Goal: Information Seeking & Learning: Understand process/instructions

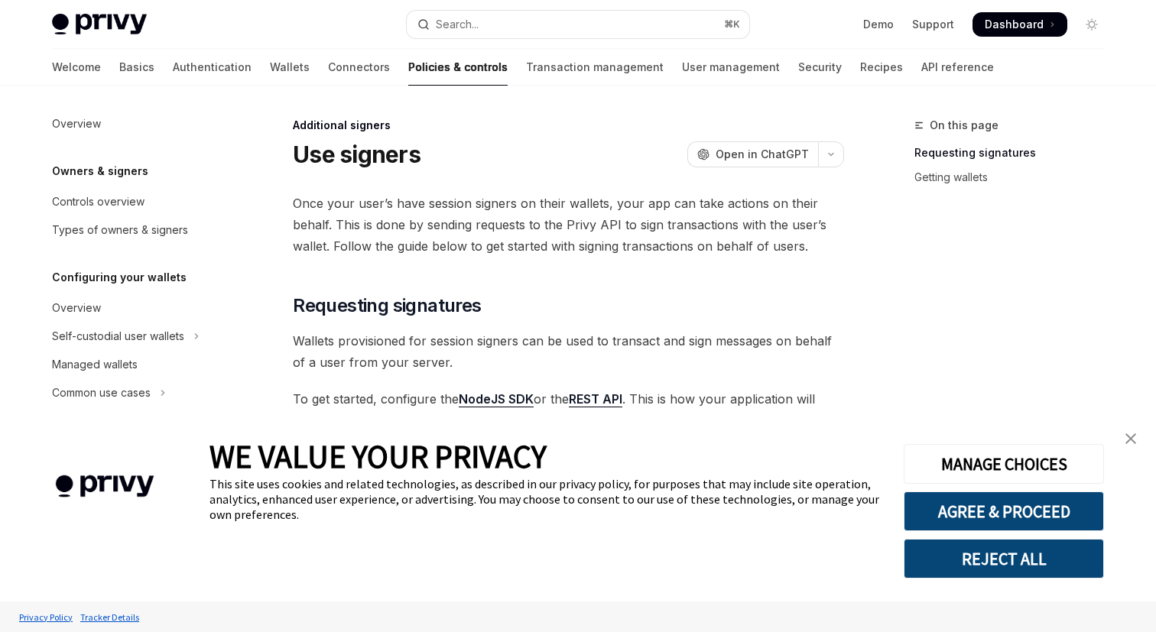
scroll to position [472, 0]
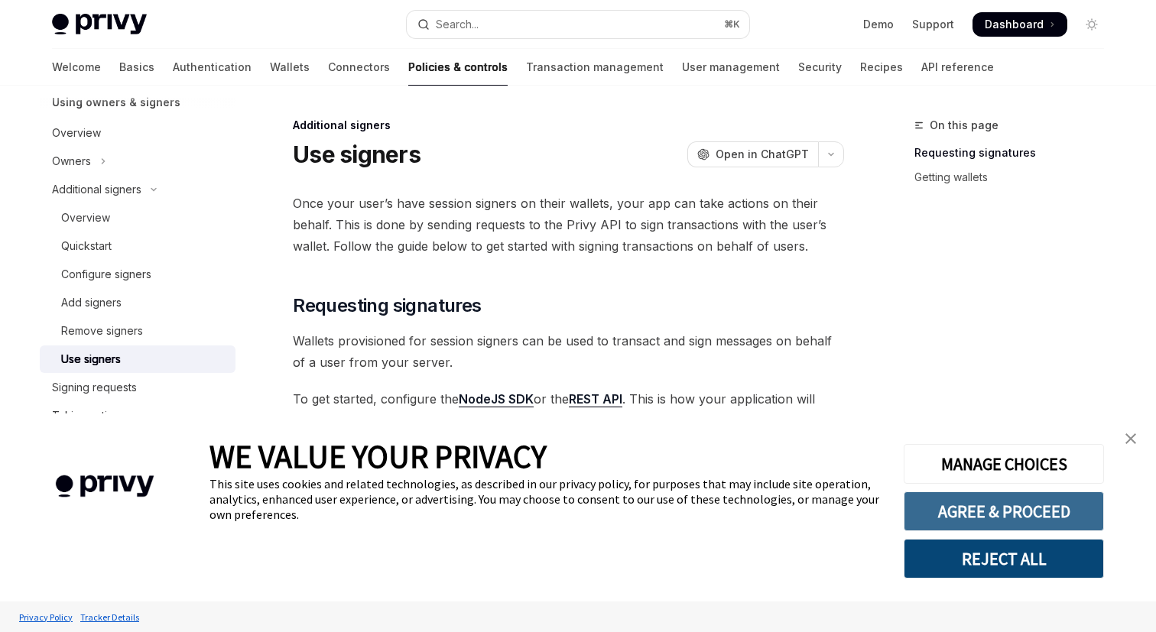
click at [1053, 501] on button "AGREE & PROCEED" at bounding box center [1004, 512] width 200 height 40
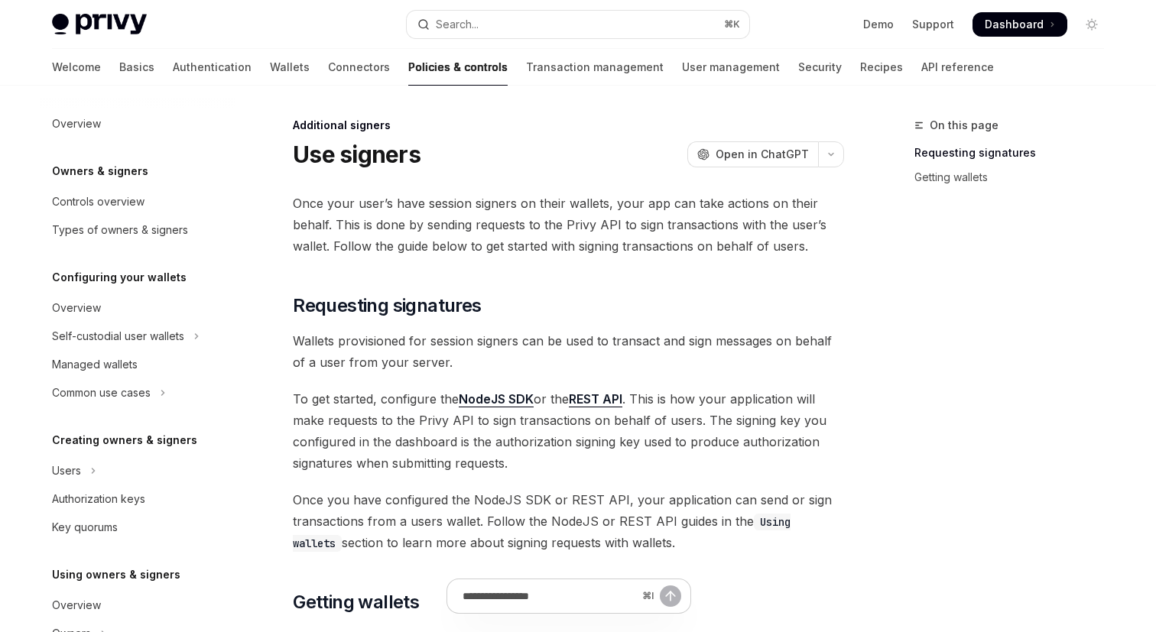
scroll to position [472, 0]
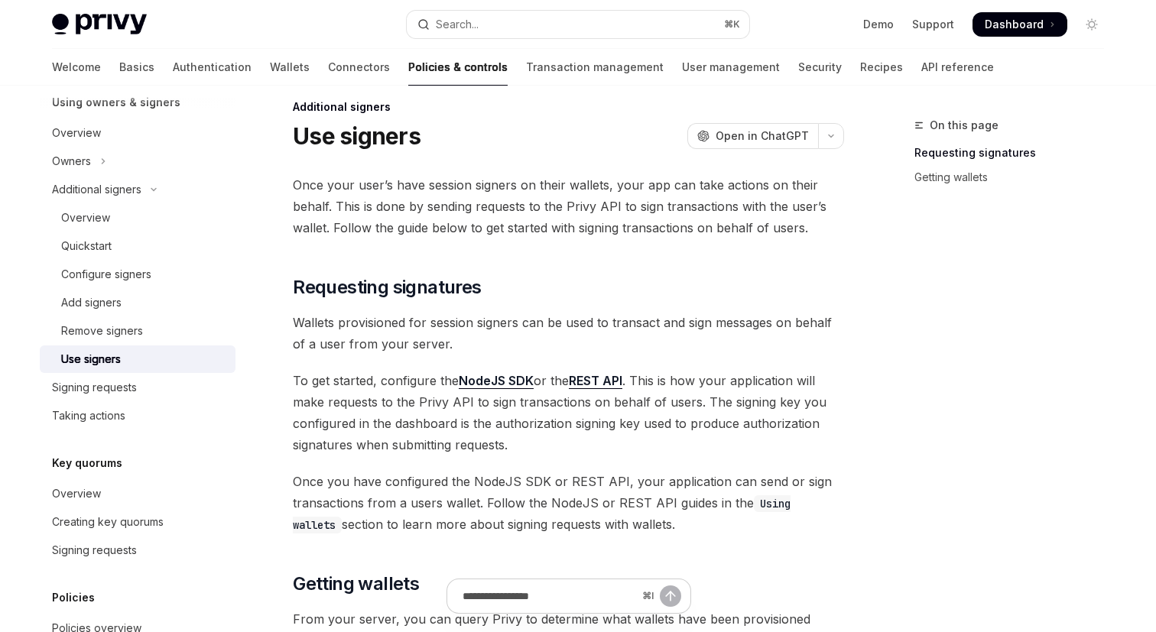
scroll to position [0, 0]
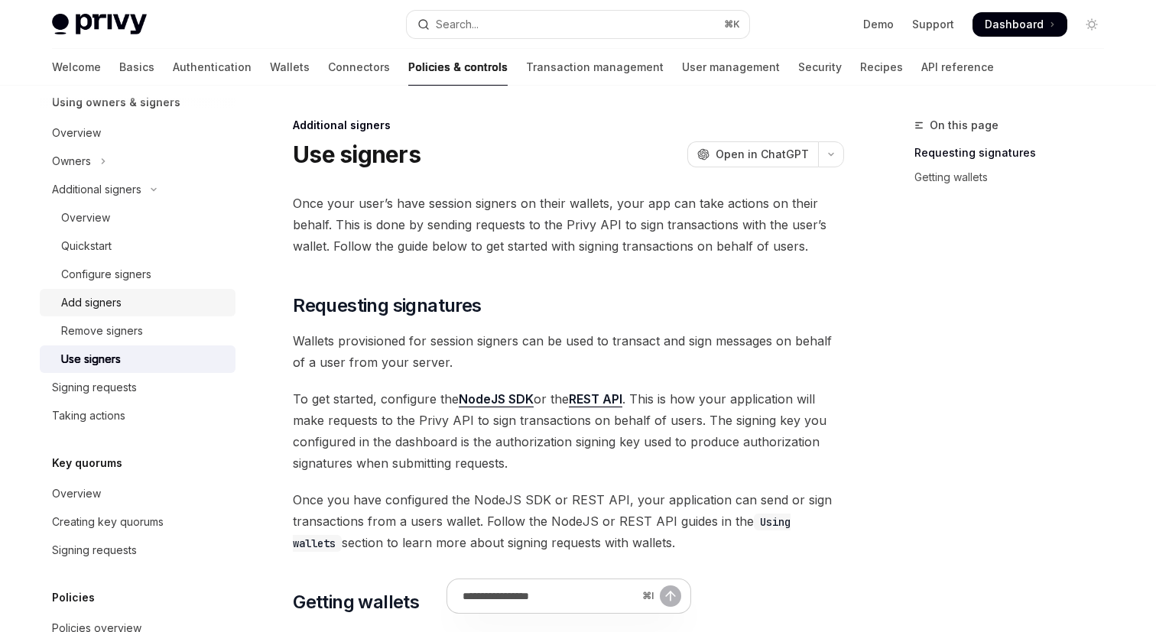
click at [161, 303] on div "Add signers" at bounding box center [143, 303] width 165 height 18
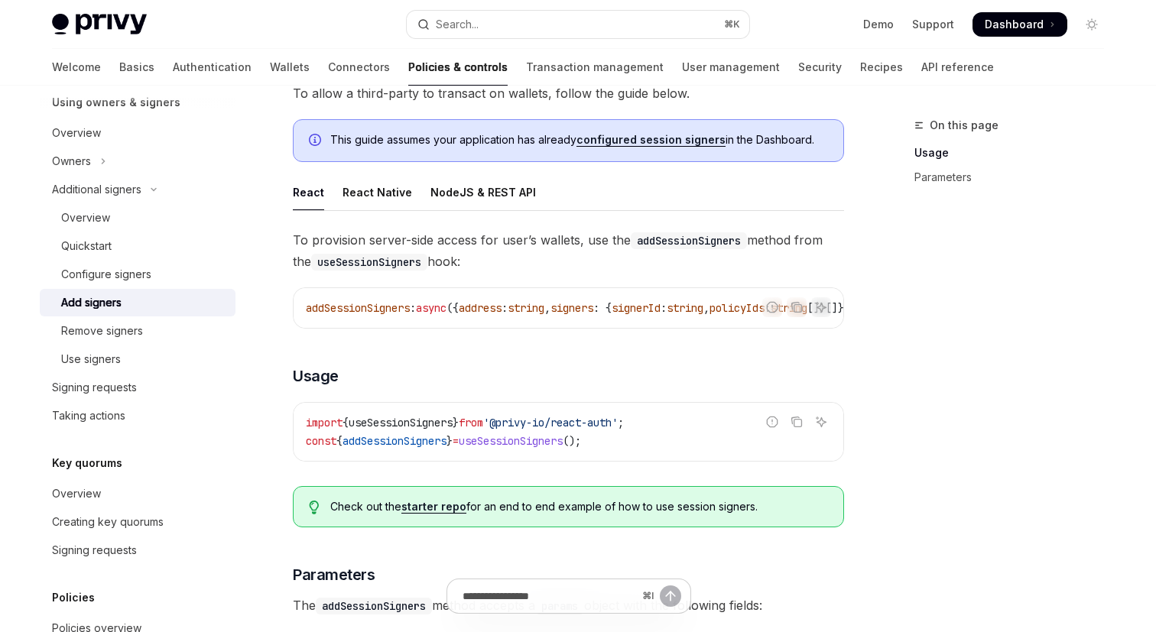
scroll to position [86, 0]
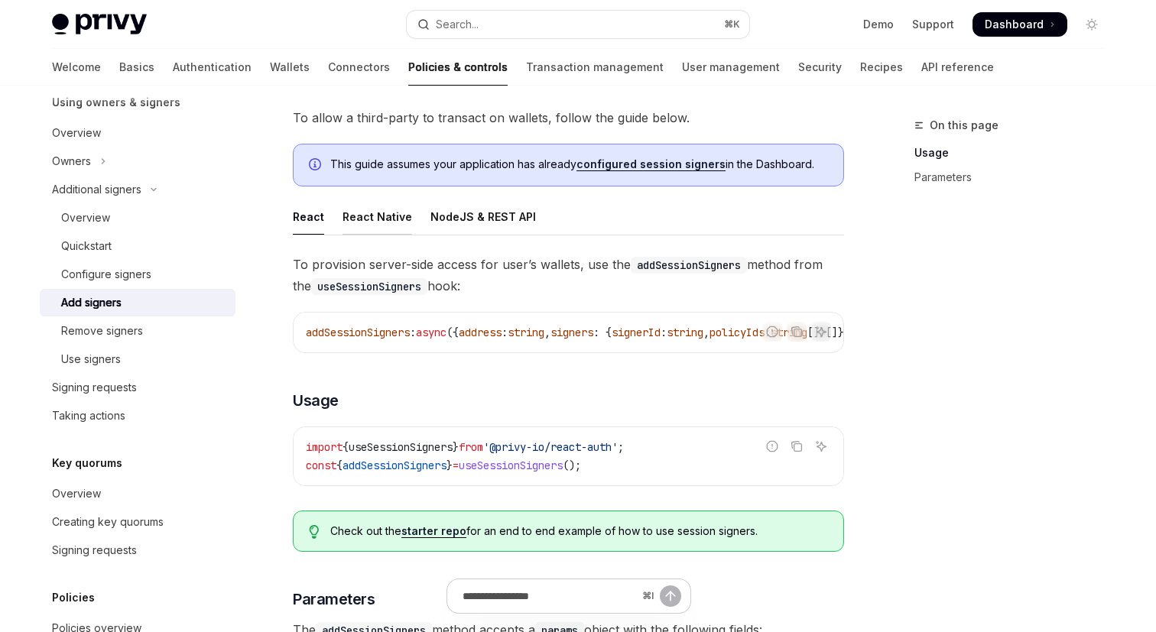
click at [362, 216] on div "React Native" at bounding box center [377, 217] width 70 height 36
type textarea "*"
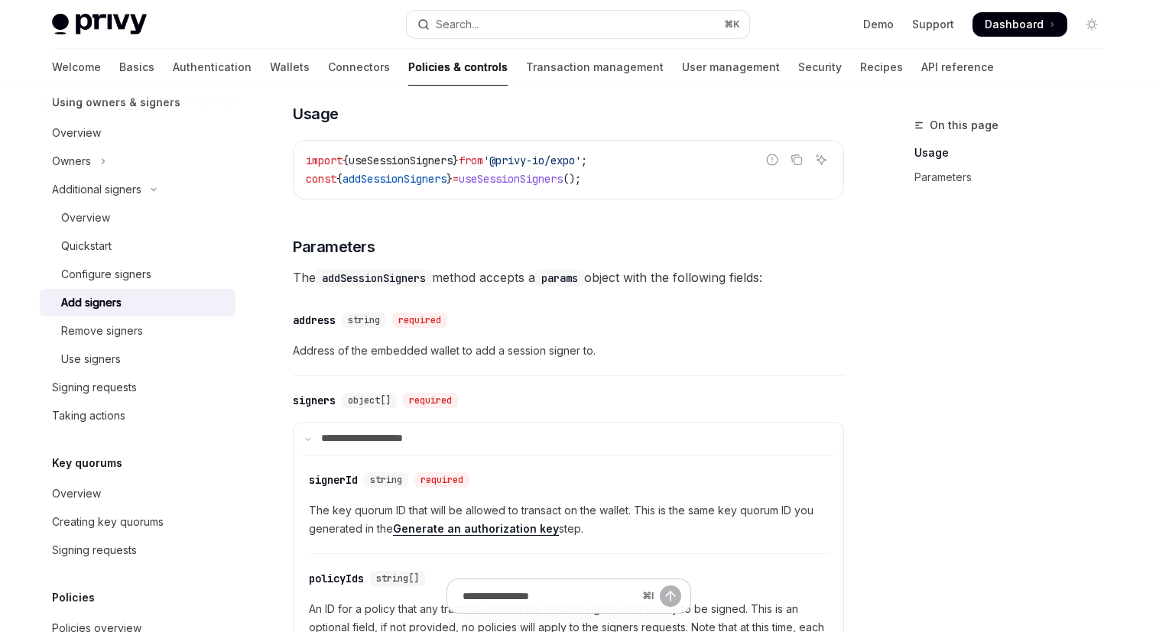
scroll to position [310, 0]
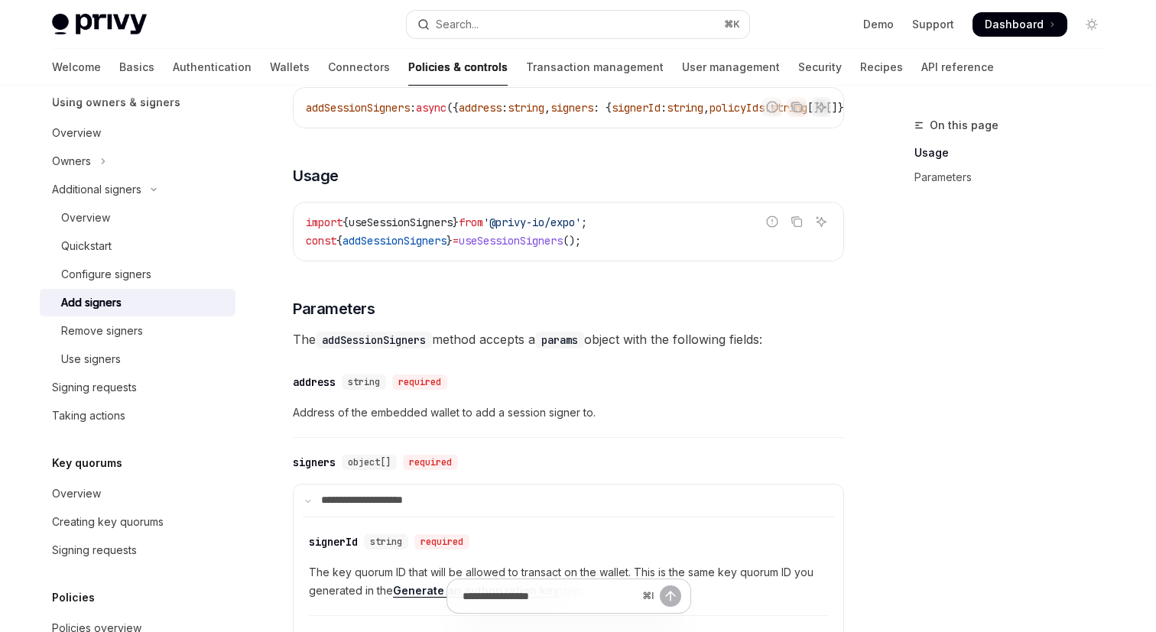
click at [417, 248] on span "addSessionSigners" at bounding box center [394, 241] width 104 height 14
copy span "addSessionSigners"
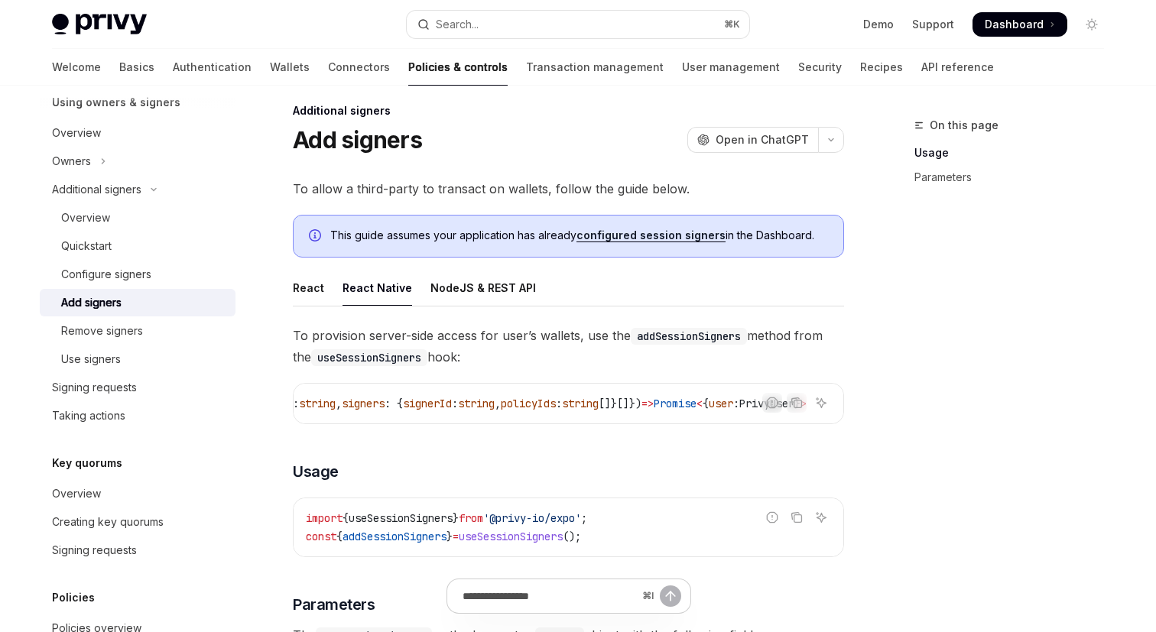
scroll to position [0, 0]
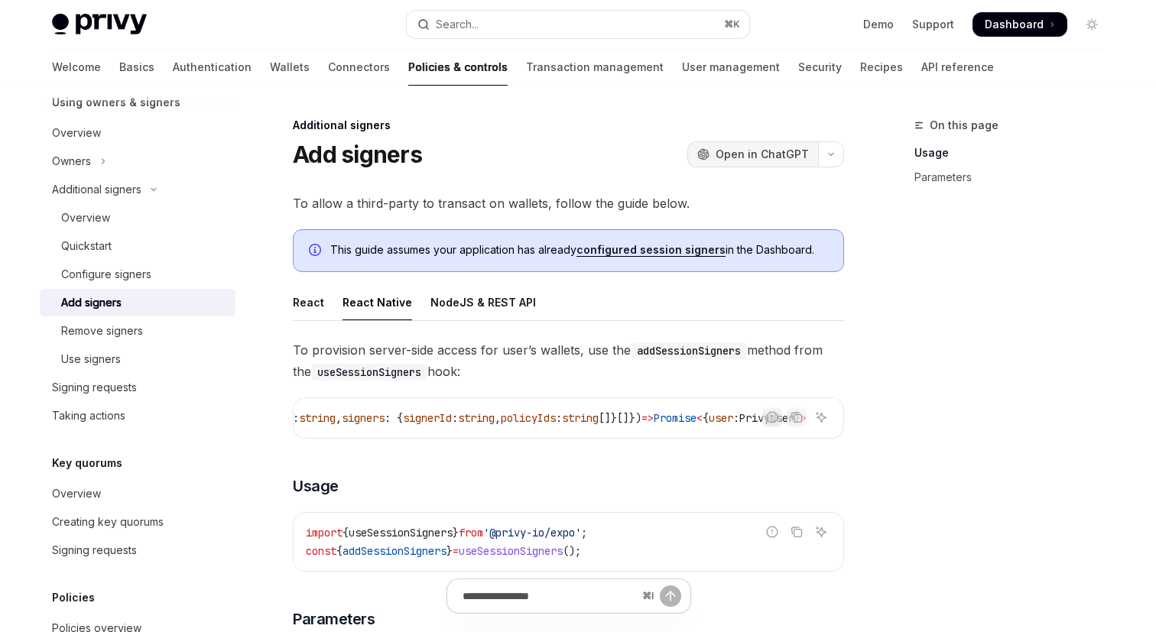
click at [758, 151] on span "Open in ChatGPT" at bounding box center [762, 154] width 93 height 15
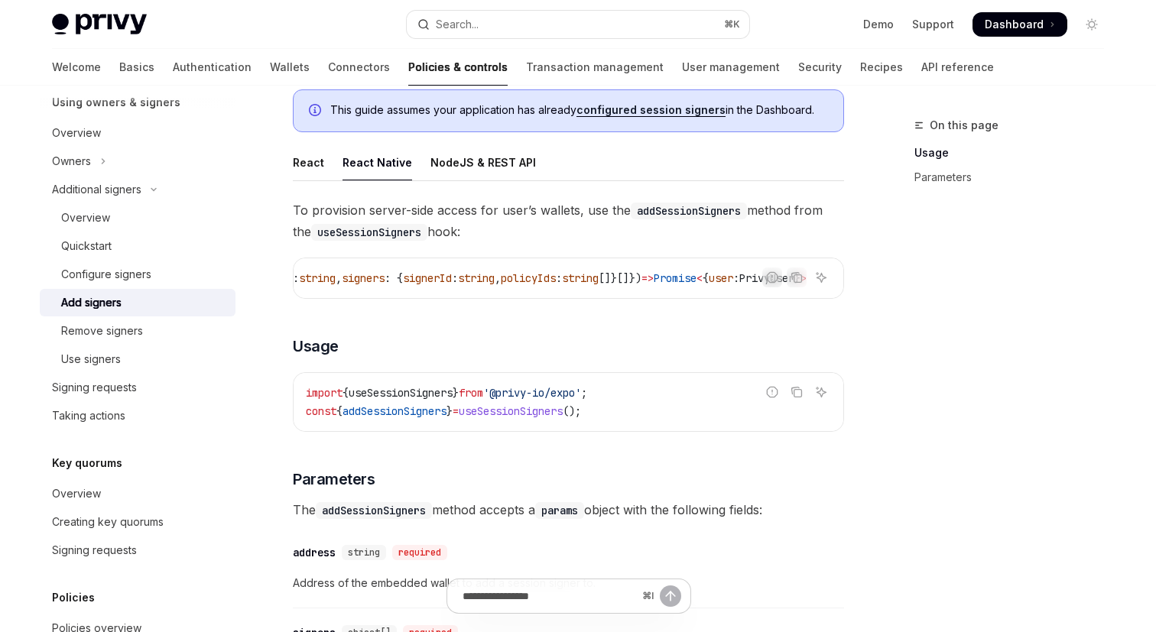
scroll to position [80, 0]
